Goal: Task Accomplishment & Management: Use online tool/utility

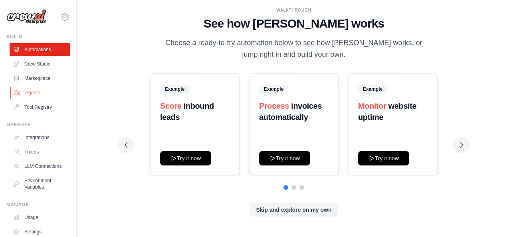
click at [42, 93] on link "Agents" at bounding box center [40, 92] width 60 height 13
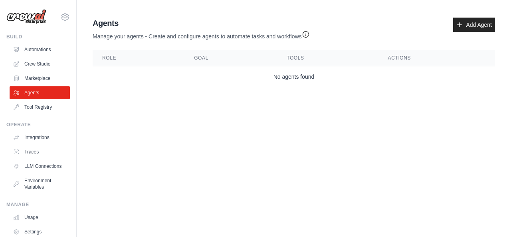
click at [35, 20] on img at bounding box center [26, 16] width 40 height 15
click at [17, 14] on img at bounding box center [26, 16] width 40 height 15
click at [60, 19] on icon at bounding box center [65, 17] width 10 height 10
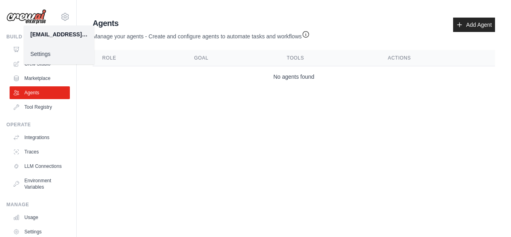
click at [5, 62] on div "sakhilemalinga@gmail.com Settings Build Automations Crew Studio Marketplace" at bounding box center [38, 118] width 77 height 237
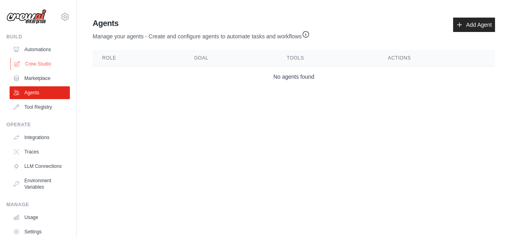
click at [32, 61] on link "Crew Studio" at bounding box center [40, 63] width 60 height 13
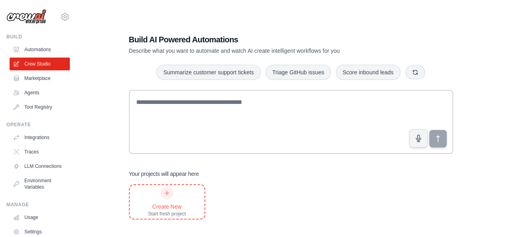
click at [156, 195] on div "Create New Start fresh project" at bounding box center [167, 201] width 38 height 30
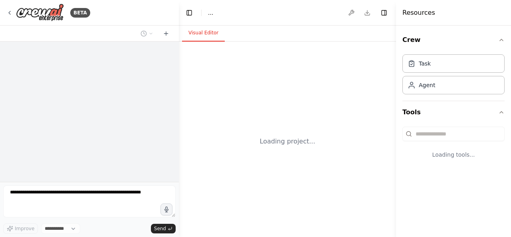
select select "****"
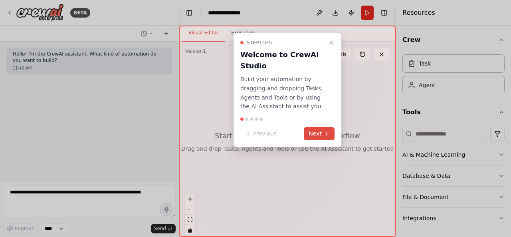
click at [324, 131] on icon at bounding box center [326, 134] width 6 height 6
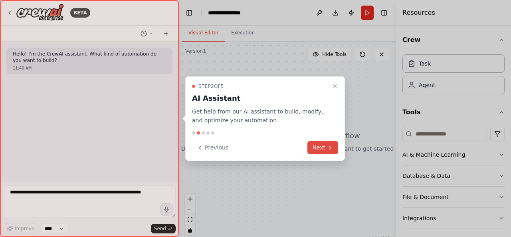
click at [322, 149] on button "Next" at bounding box center [322, 147] width 31 height 13
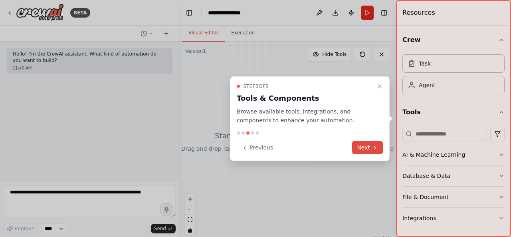
click at [359, 144] on button "Next" at bounding box center [367, 147] width 31 height 13
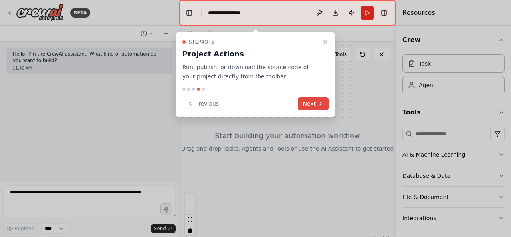
click at [318, 105] on icon at bounding box center [320, 103] width 6 height 6
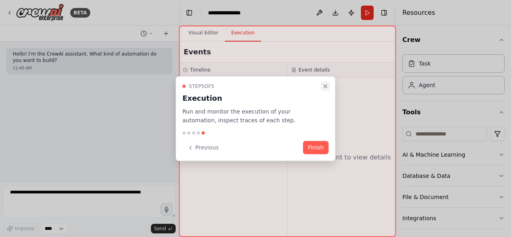
click at [325, 85] on icon "Close walkthrough" at bounding box center [325, 86] width 6 height 6
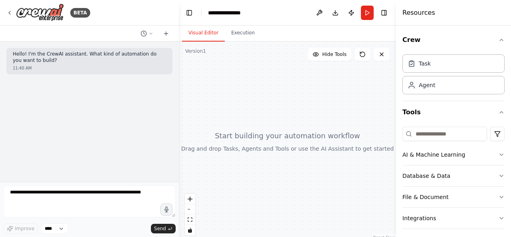
click at [204, 65] on div at bounding box center [287, 142] width 217 height 200
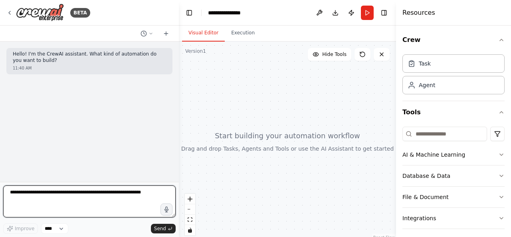
click at [26, 197] on textarea at bounding box center [89, 201] width 172 height 32
paste textarea "**********"
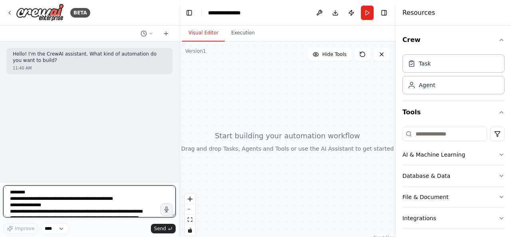
scroll to position [917, 0]
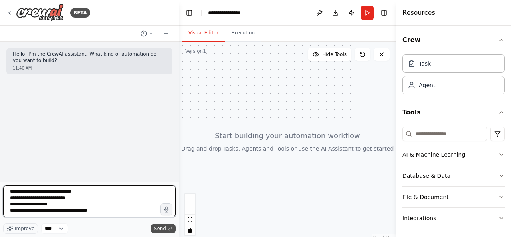
type textarea "**********"
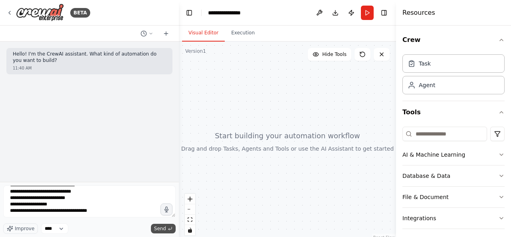
click at [168, 229] on icon "submit" at bounding box center [170, 228] width 5 height 5
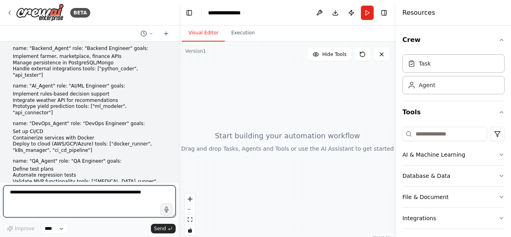
scroll to position [205, 0]
